Goal: Task Accomplishment & Management: Manage account settings

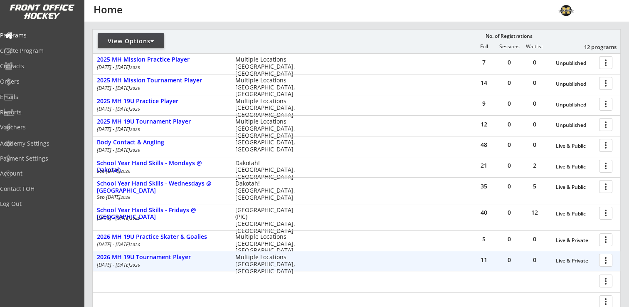
scroll to position [157, 0]
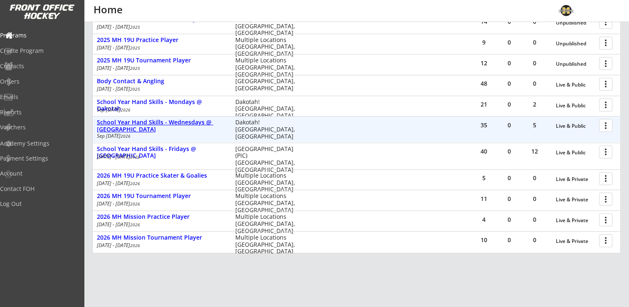
click at [182, 121] on div "School Year Hand Skills - Wednesdays @ [GEOGRAPHIC_DATA]" at bounding box center [162, 126] width 130 height 14
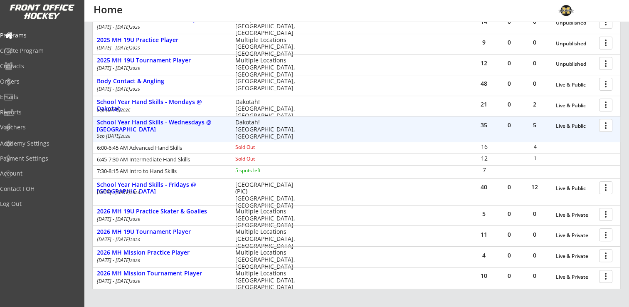
click at [606, 125] on div at bounding box center [606, 125] width 15 height 15
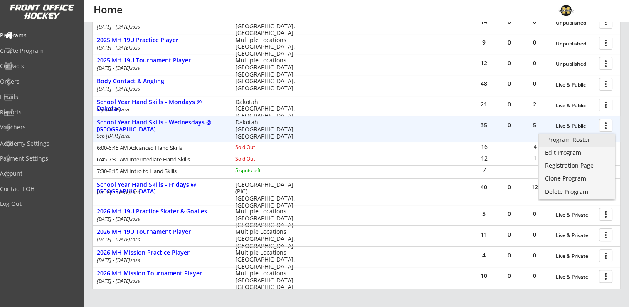
click at [576, 140] on div "Program Roster" at bounding box center [576, 140] width 59 height 6
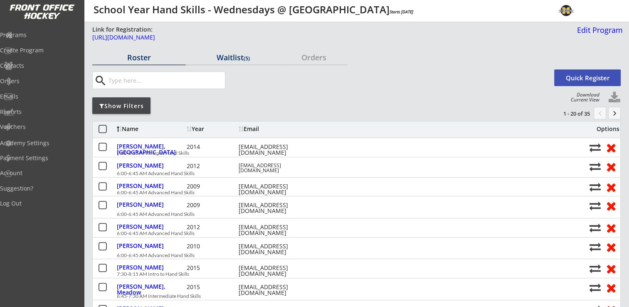
click at [235, 54] on div "Waitlist (5)" at bounding box center [232, 57] width 93 height 7
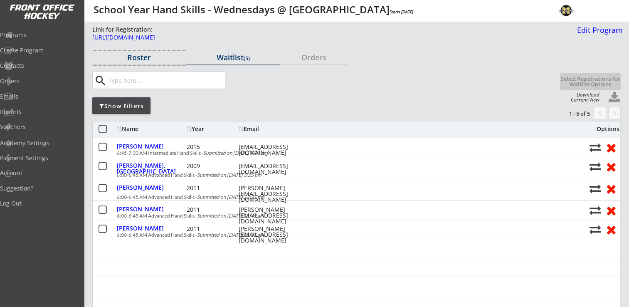
click at [149, 59] on div "Roster" at bounding box center [138, 57] width 93 height 7
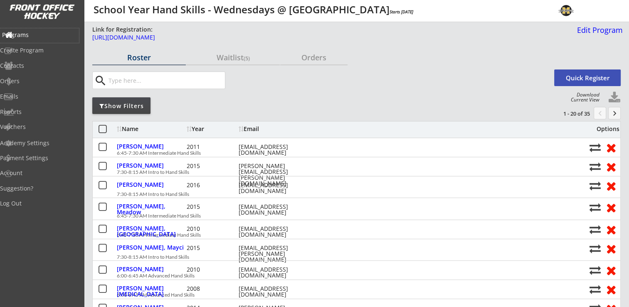
click at [34, 32] on div "Programs" at bounding box center [39, 35] width 75 height 6
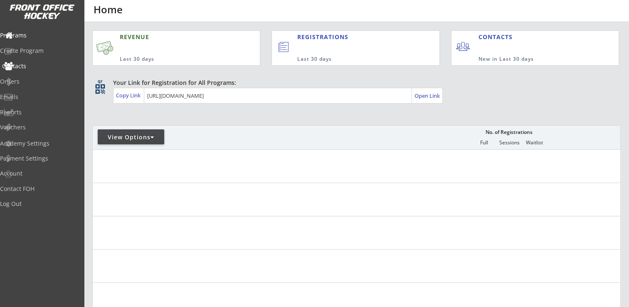
click at [32, 69] on div "Contacts" at bounding box center [39, 66] width 75 height 6
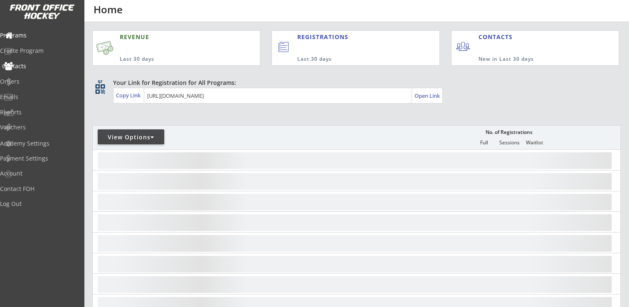
select select ""Players""
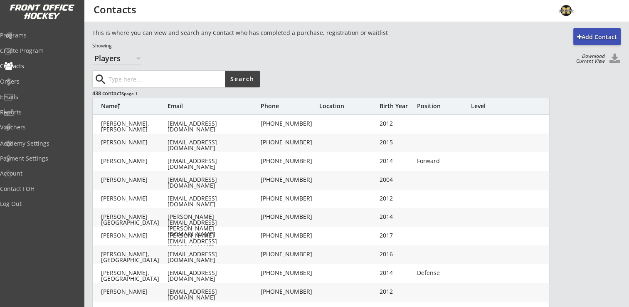
drag, startPoint x: 32, startPoint y: 69, endPoint x: 160, endPoint y: 79, distance: 128.4
click at [160, 79] on input "input" at bounding box center [166, 79] width 118 height 17
type input "shacklady"
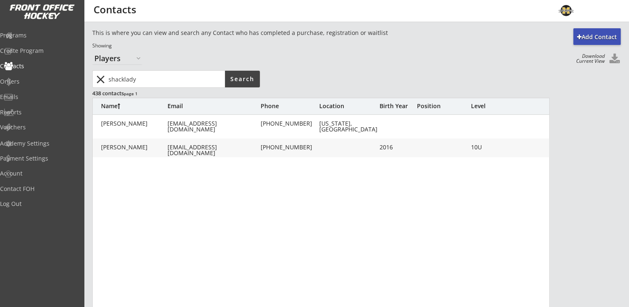
click at [116, 147] on div "Shacklady, Pj" at bounding box center [134, 147] width 66 height 6
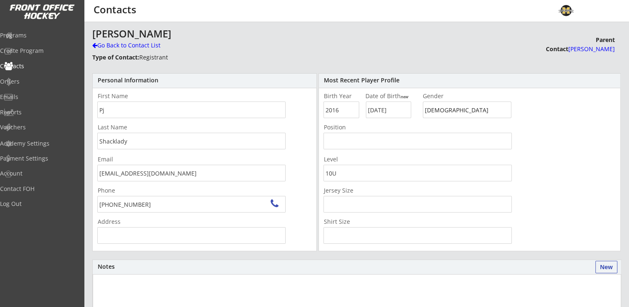
type input "1903 Prospect Ln, Carver, MN 55315, USA"
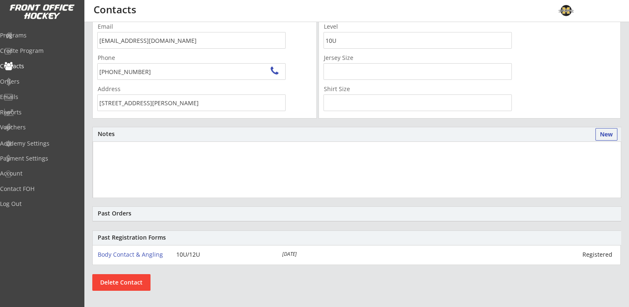
scroll to position [17, 0]
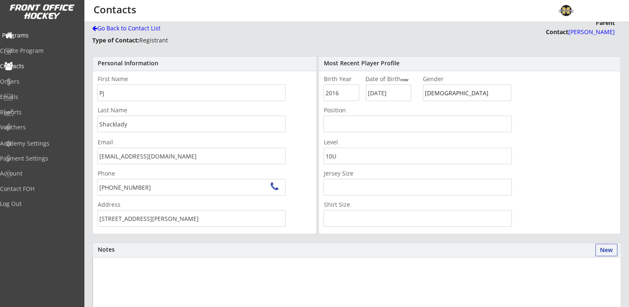
click at [34, 32] on div "Programs" at bounding box center [39, 35] width 75 height 6
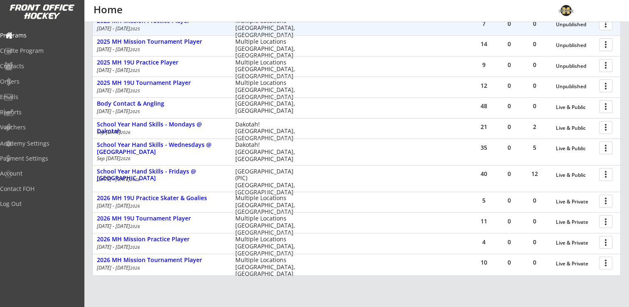
scroll to position [166, 0]
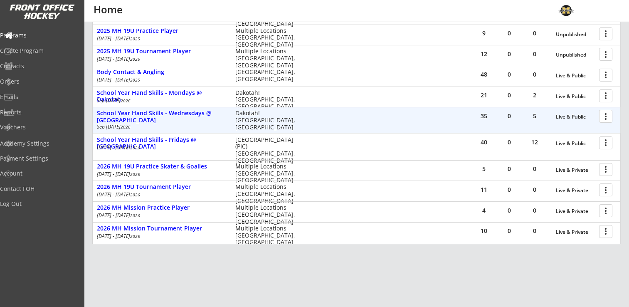
click at [606, 119] on div at bounding box center [606, 115] width 15 height 15
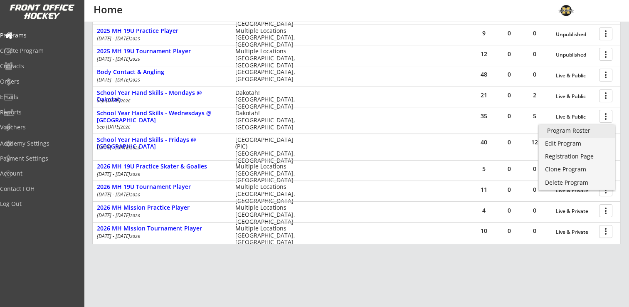
click at [582, 132] on div "Program Roster" at bounding box center [576, 131] width 59 height 6
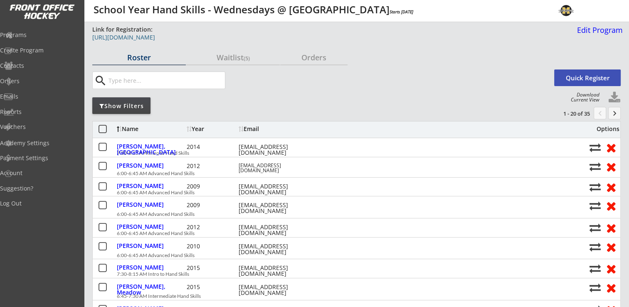
click at [223, 37] on div "[URL][DOMAIN_NAME]" at bounding box center [301, 37] width 419 height 6
click at [616, 115] on button "keyboard_arrow_right" at bounding box center [614, 113] width 12 height 12
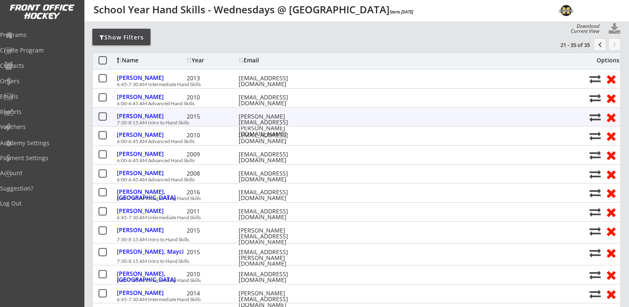
scroll to position [83, 0]
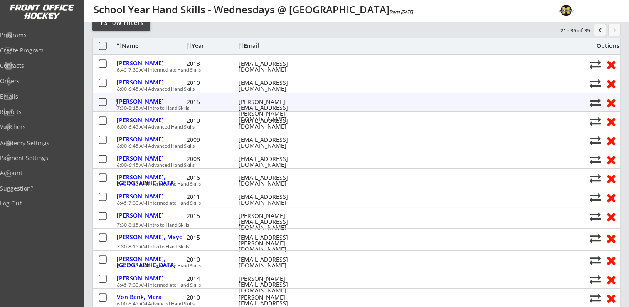
click at [126, 101] on div "[PERSON_NAME]" at bounding box center [151, 101] width 68 height 6
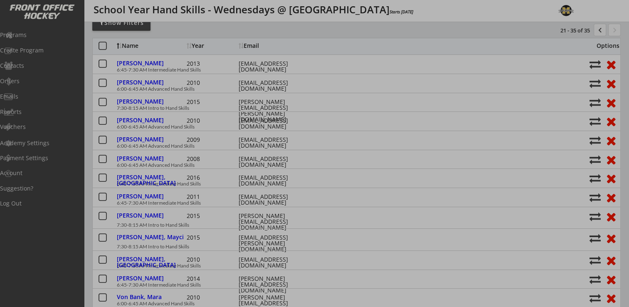
type input "Female"
type input "U8 advanced"
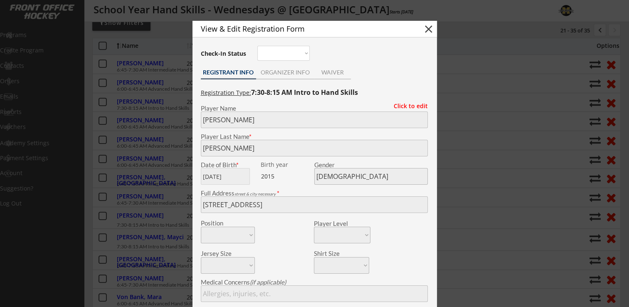
click at [430, 30] on button "close" at bounding box center [428, 29] width 12 height 12
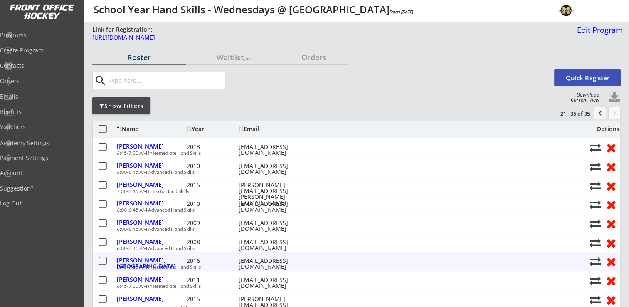
scroll to position [0, 0]
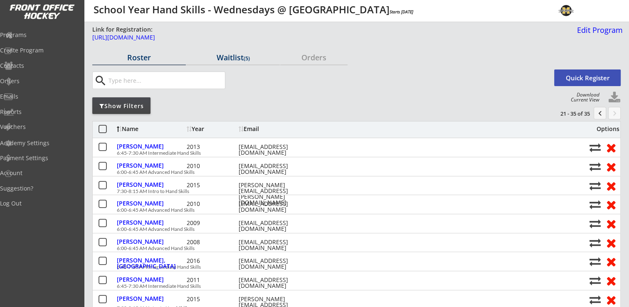
click at [213, 54] on div "Waitlist (5)" at bounding box center [232, 57] width 93 height 7
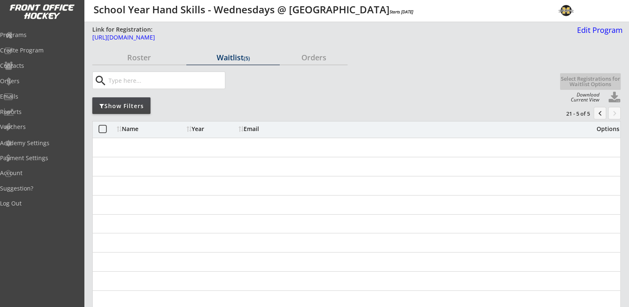
click at [596, 113] on button "chevron_left" at bounding box center [599, 113] width 12 height 12
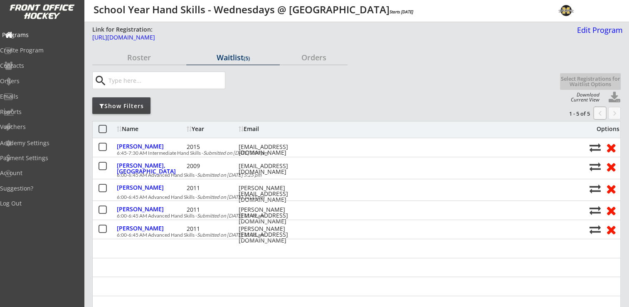
click at [47, 34] on div "Programs" at bounding box center [39, 35] width 75 height 6
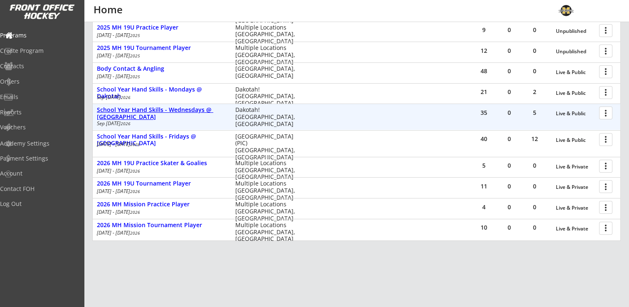
scroll to position [157, 0]
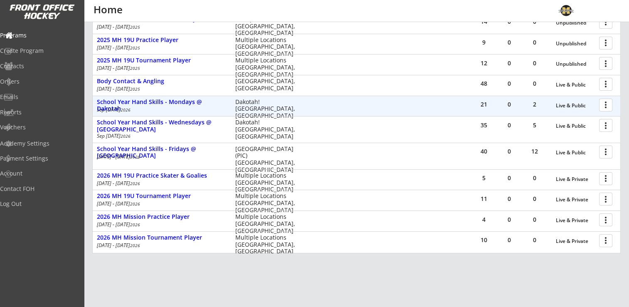
click at [608, 106] on div at bounding box center [606, 104] width 15 height 15
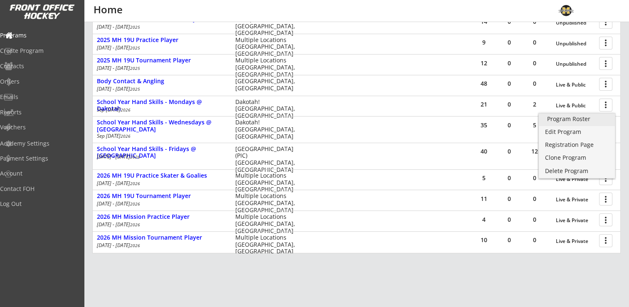
click at [574, 119] on div "Program Roster" at bounding box center [576, 119] width 59 height 6
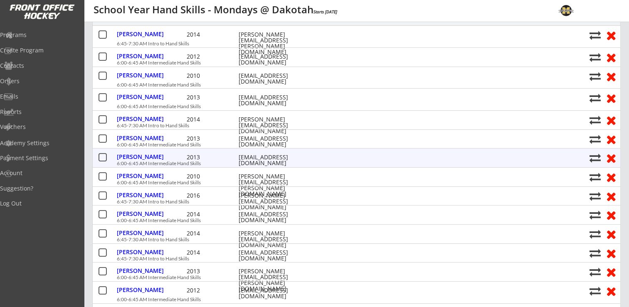
scroll to position [125, 0]
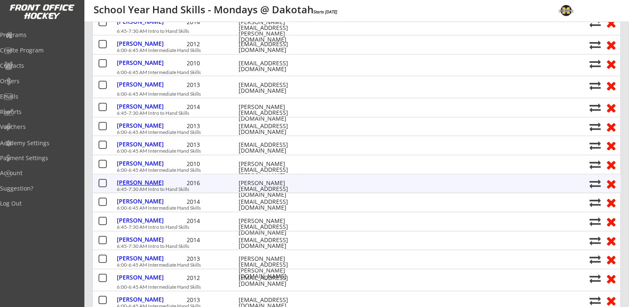
click at [138, 179] on div "[PERSON_NAME]" at bounding box center [151, 182] width 68 height 6
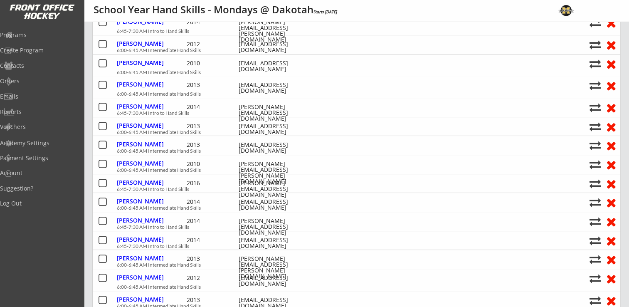
type input "[DEMOGRAPHIC_DATA]"
type input "Girls U8 Intermediate"
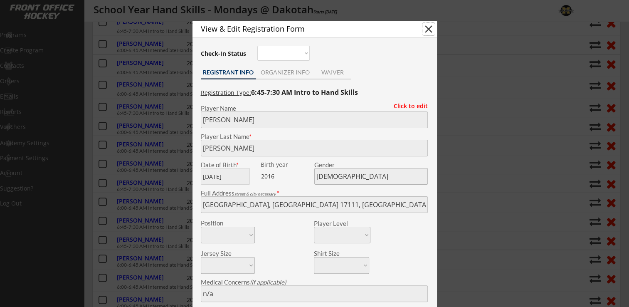
click at [425, 30] on button "close" at bounding box center [428, 29] width 12 height 12
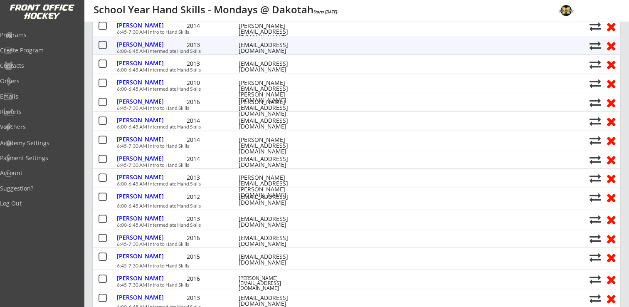
scroll to position [208, 0]
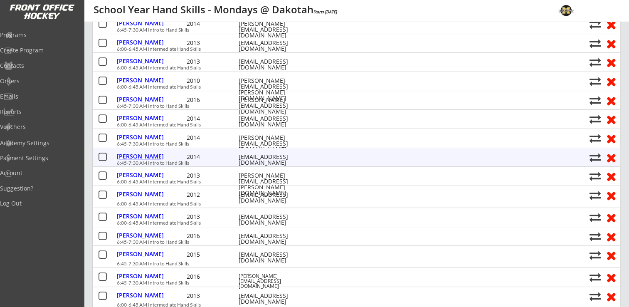
click at [152, 158] on div "Marchand, Reese" at bounding box center [151, 156] width 68 height 6
type input "Reese"
type input "Marchand"
type input "06/30/2014"
type input "Female"
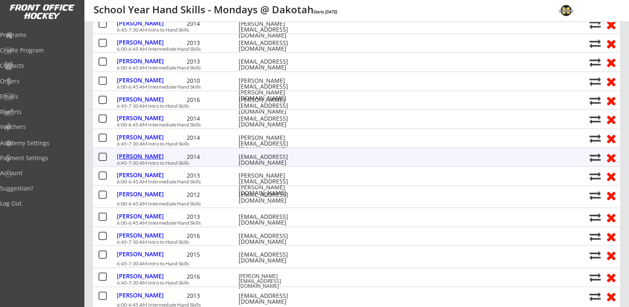
type input "4640 Palmer Ct, Excelsior, MN 55331, USA"
type input "Adam Marchand"
type input "(612) 226-6240"
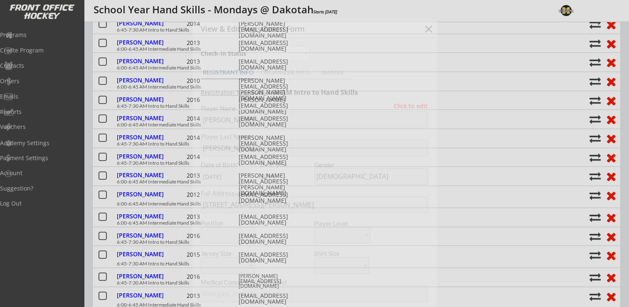
type input "Orono Westonka warriors 10ub1"
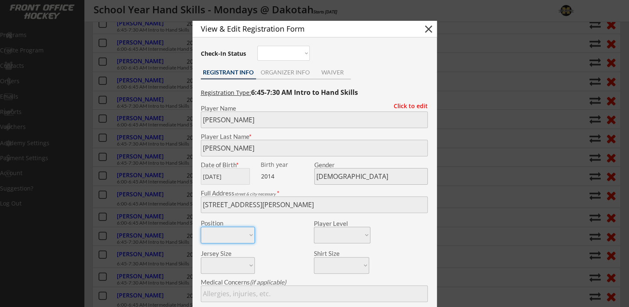
click at [430, 28] on button "close" at bounding box center [428, 29] width 12 height 12
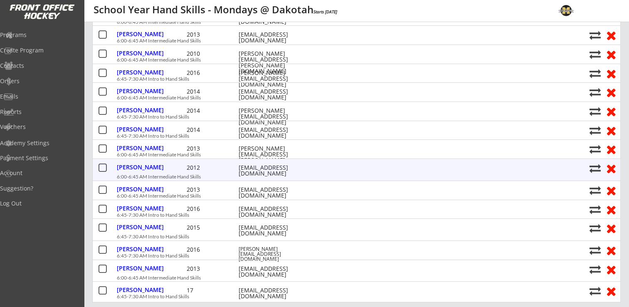
scroll to position [249, 0]
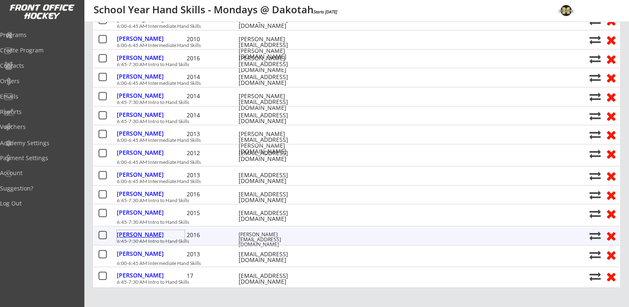
click at [145, 235] on div "Scherer, Dylan" at bounding box center [151, 234] width 68 height 6
type input "Dylan"
type input "Scherer"
type input "10/06/2016"
type input "Female"
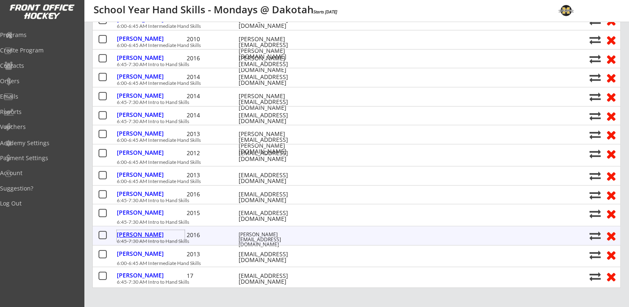
type input "21705 Boulder Creek Dr, Pearland, TX 77584, USA"
type input "Quenton (Q) Scherer"
type input "(612) 280-6959"
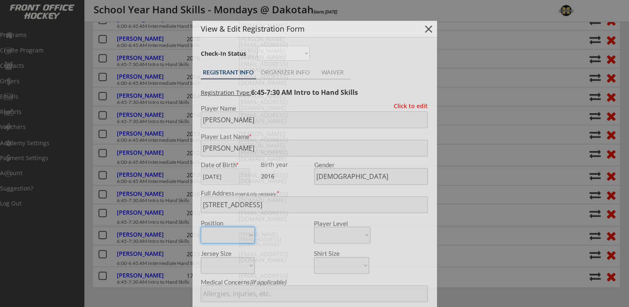
type input "U8 Advanced Intermediate"
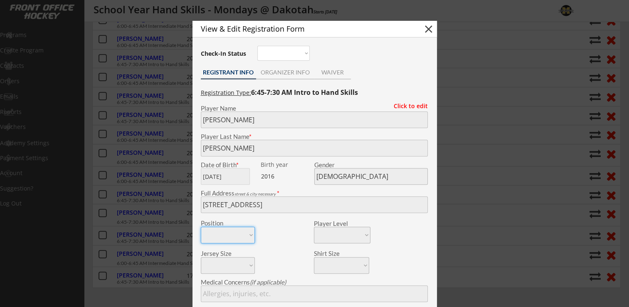
click at [427, 28] on button "close" at bounding box center [428, 29] width 12 height 12
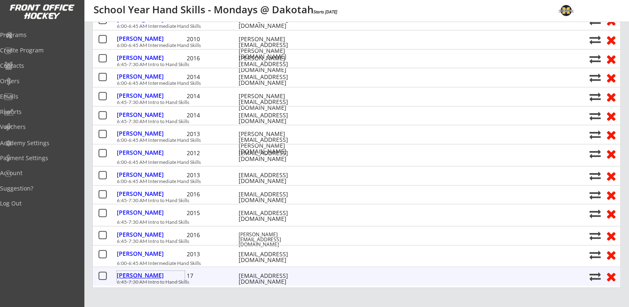
click at [130, 273] on div "Solarz, Riley" at bounding box center [151, 275] width 68 height 6
type input "Riley"
type input "Solarz"
type input "11/15/0017"
type input "Female"
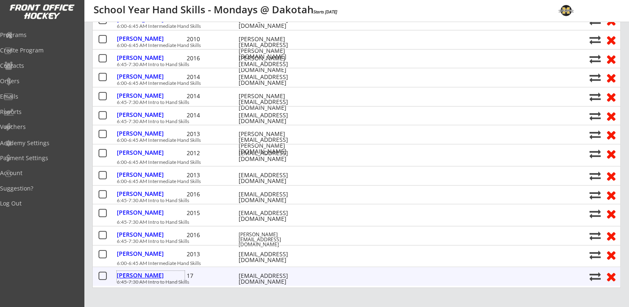
type input "Connecticut, USA"
type input "Amanda Solarz"
type input "(651) 235-2400"
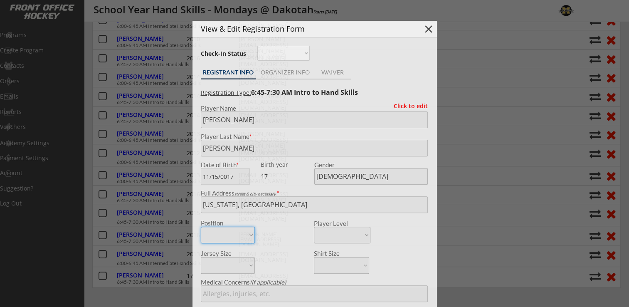
type input "MN Made Choice Bronze"
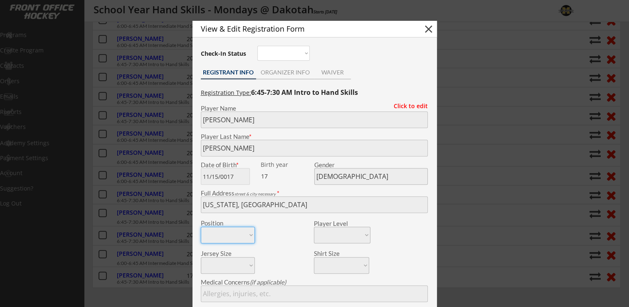
click at [433, 30] on button "close" at bounding box center [428, 29] width 12 height 12
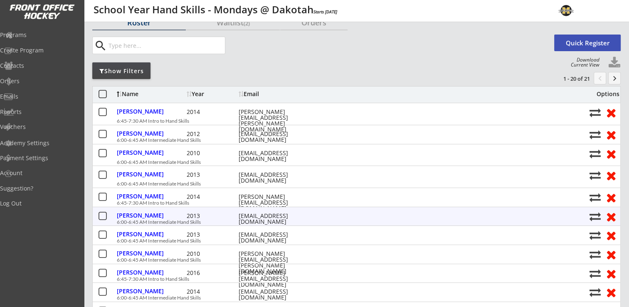
scroll to position [0, 0]
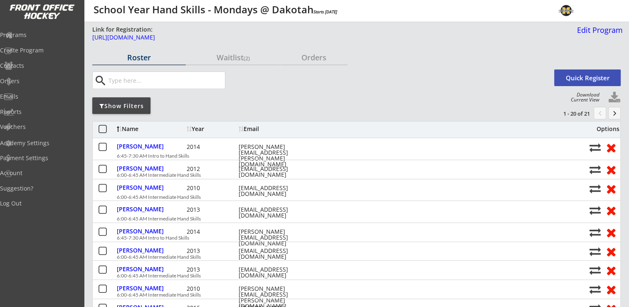
click at [612, 113] on button "keyboard_arrow_right" at bounding box center [614, 113] width 12 height 12
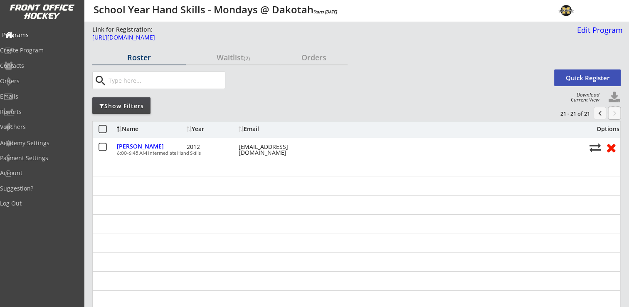
click at [29, 33] on div "Programs" at bounding box center [39, 35] width 75 height 6
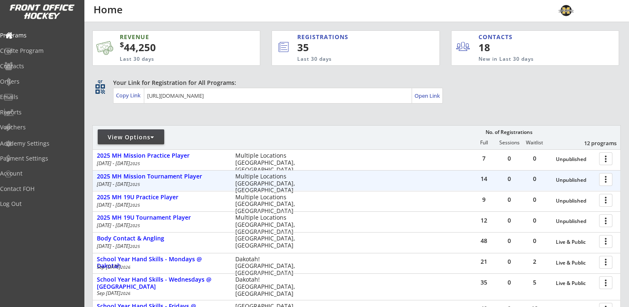
scroll to position [157, 0]
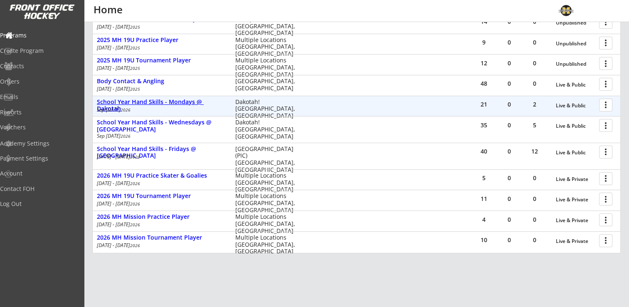
click at [187, 101] on div "School Year Hand Skills - Mondays @ Dakotah" at bounding box center [162, 105] width 130 height 14
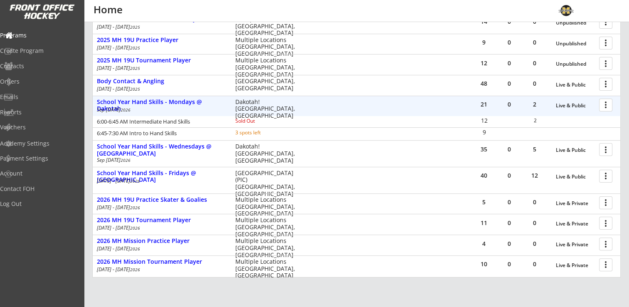
click at [605, 106] on div at bounding box center [606, 104] width 15 height 15
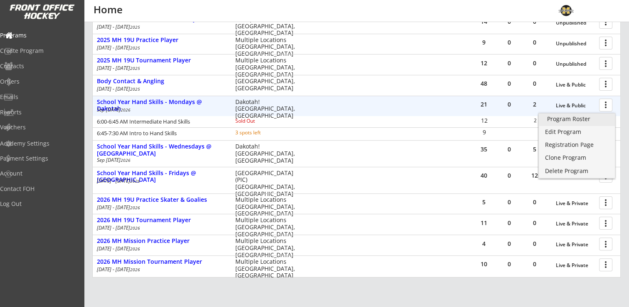
click at [582, 118] on div "Program Roster" at bounding box center [576, 119] width 59 height 6
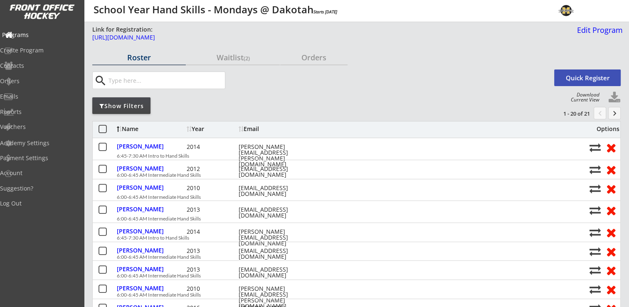
click at [42, 34] on div "Programs" at bounding box center [39, 35] width 75 height 6
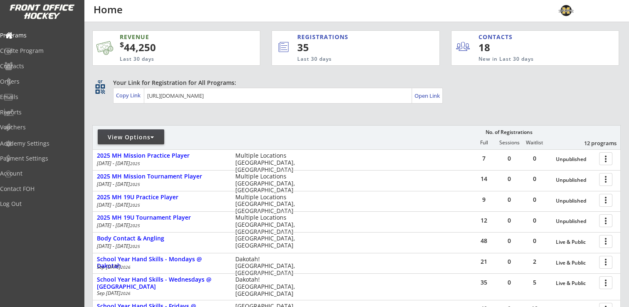
scroll to position [157, 0]
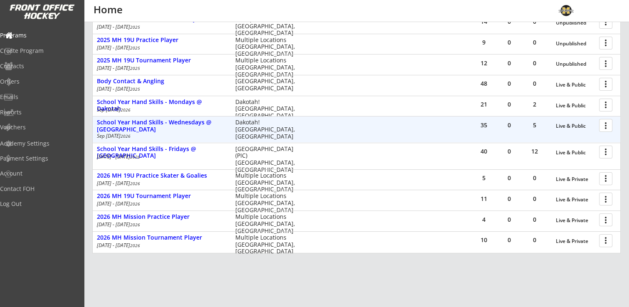
click at [609, 124] on div at bounding box center [606, 125] width 15 height 15
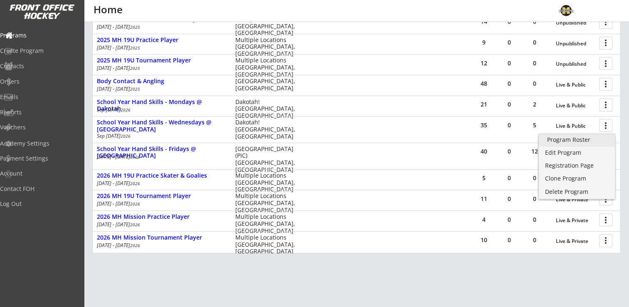
click at [584, 138] on div "Program Roster" at bounding box center [576, 140] width 59 height 6
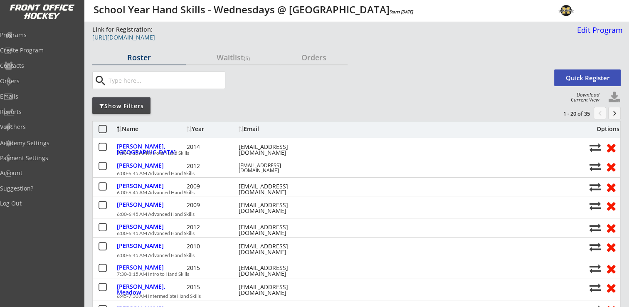
click at [204, 37] on div "[URL][DOMAIN_NAME]" at bounding box center [301, 37] width 419 height 6
